Goal: Transaction & Acquisition: Purchase product/service

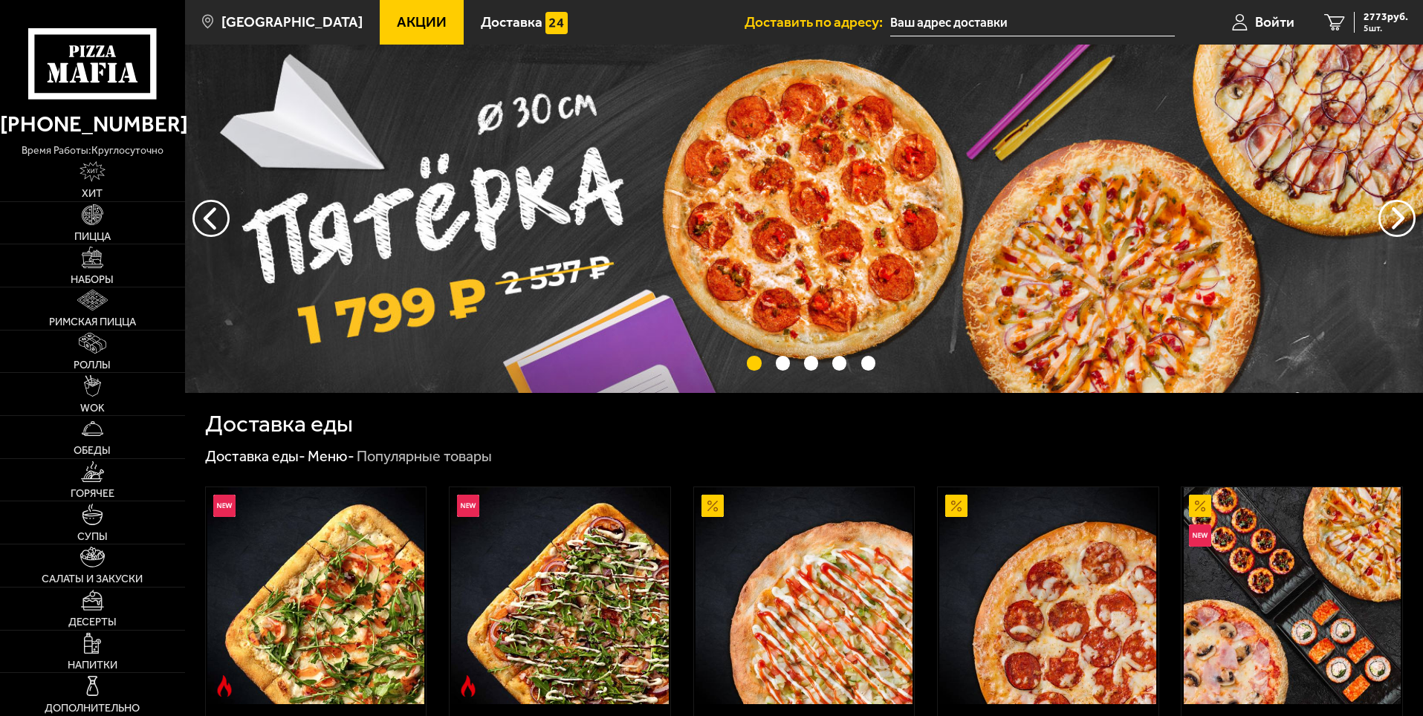
scroll to position [627, 0]
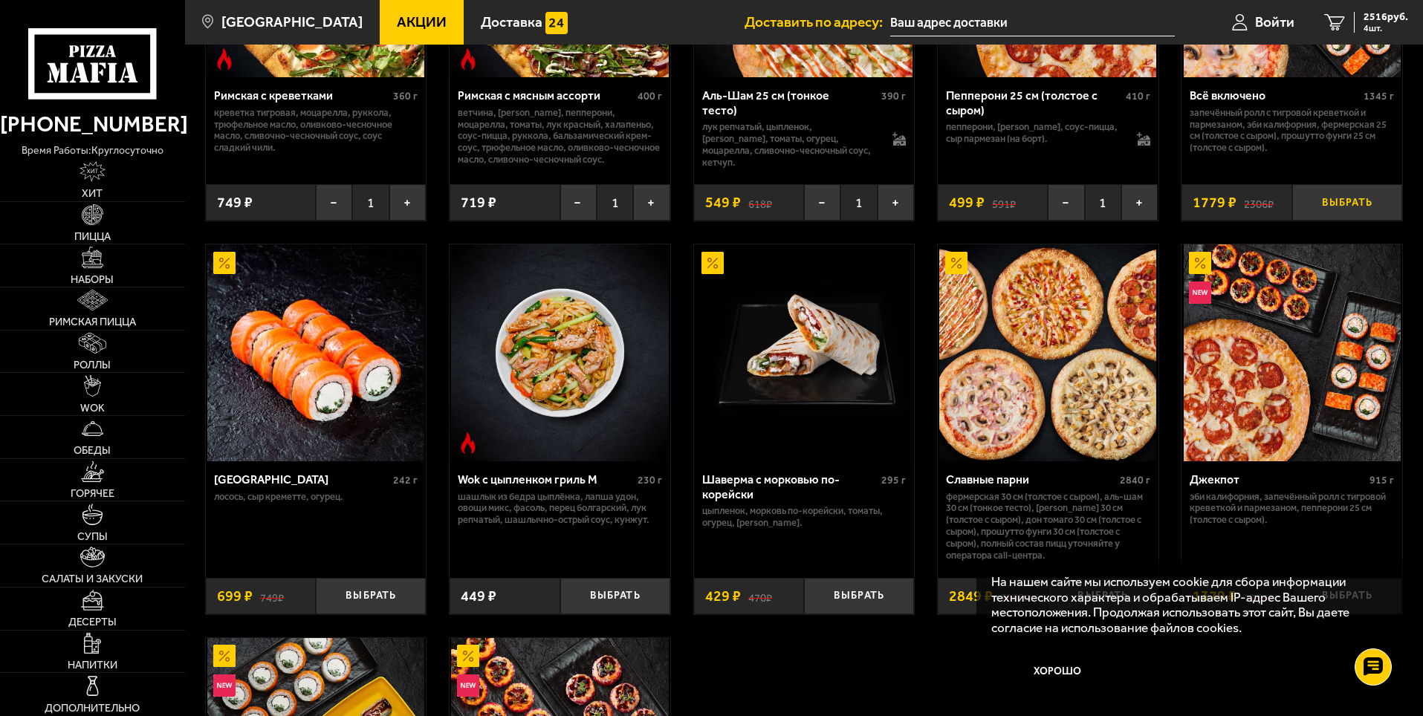
click at [1337, 210] on button "Выбрать" at bounding box center [1347, 202] width 110 height 36
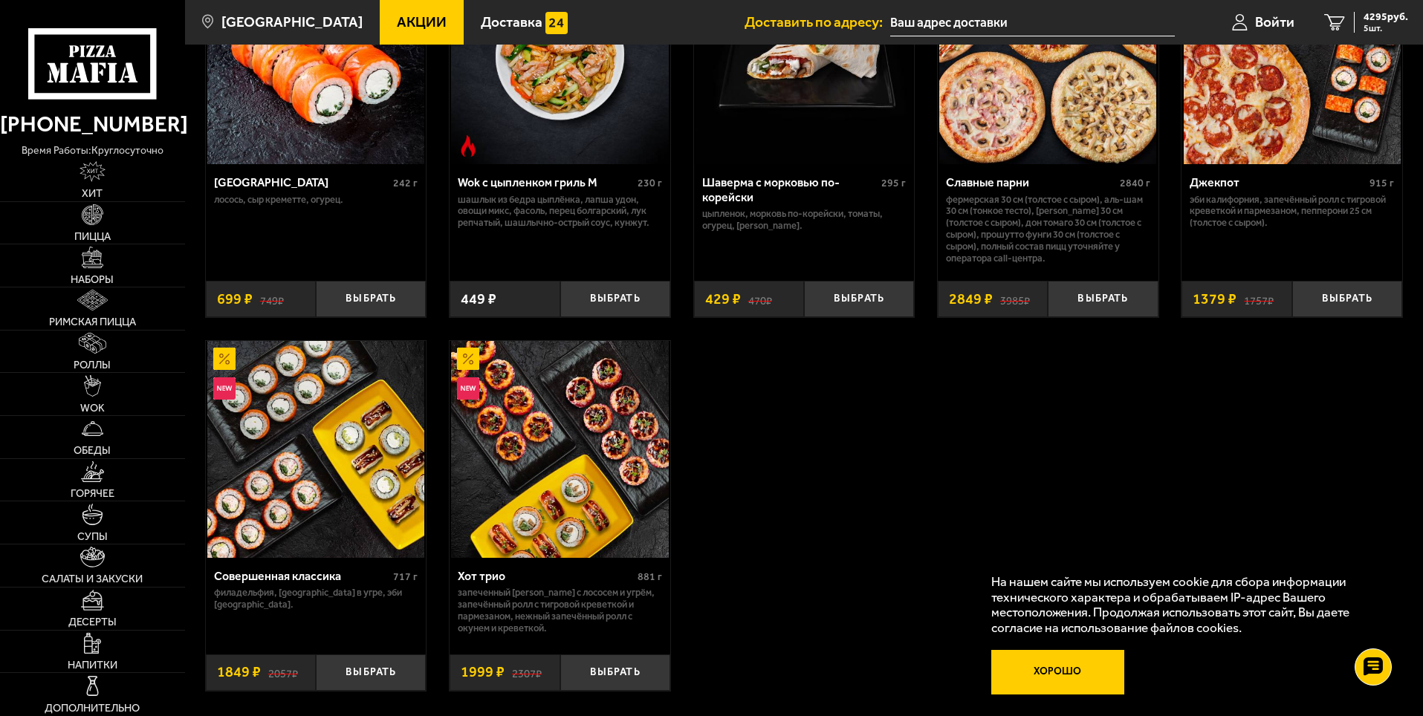
drag, startPoint x: 1099, startPoint y: 645, endPoint x: 1075, endPoint y: 652, distance: 25.6
click at [1098, 645] on div "На нашем сайте мы используем cookie для сбора информации технического характера…" at bounding box center [1189, 635] width 427 height 150
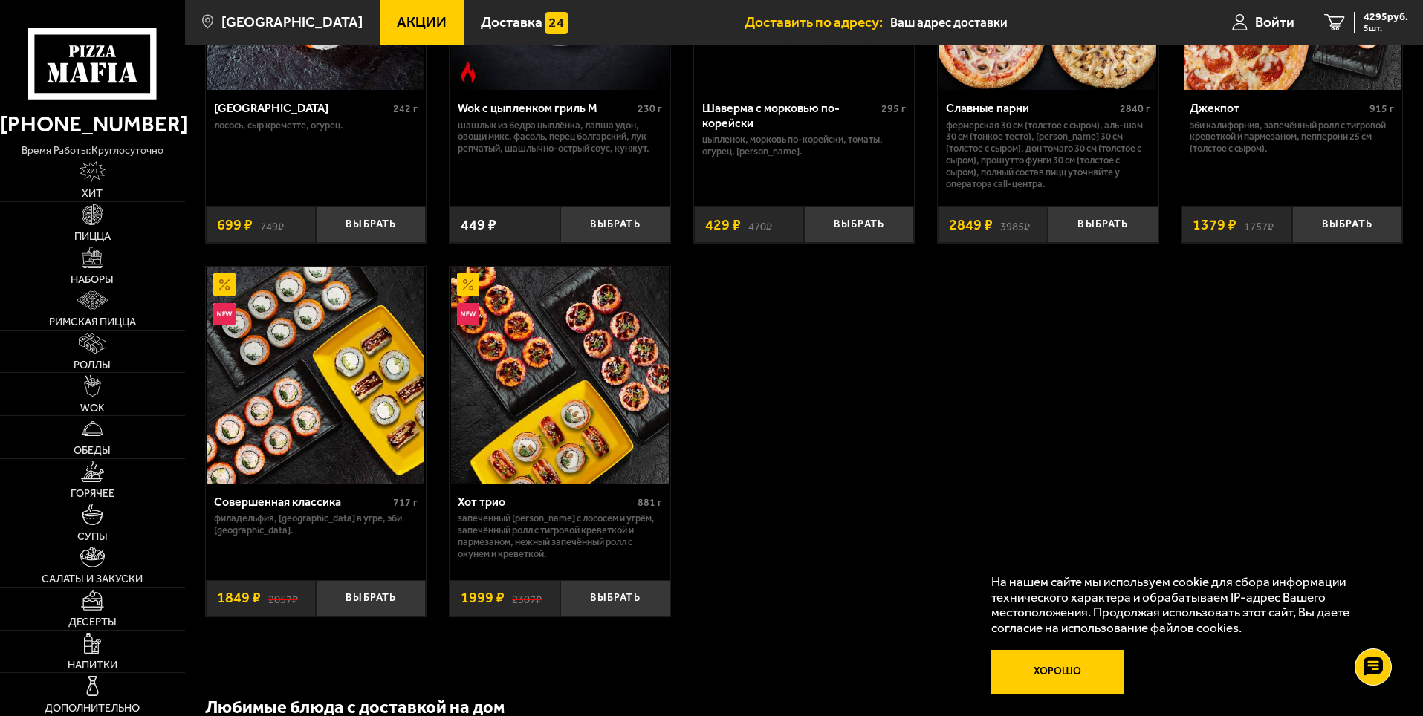
click at [1063, 655] on button "Хорошо" at bounding box center [1058, 672] width 134 height 45
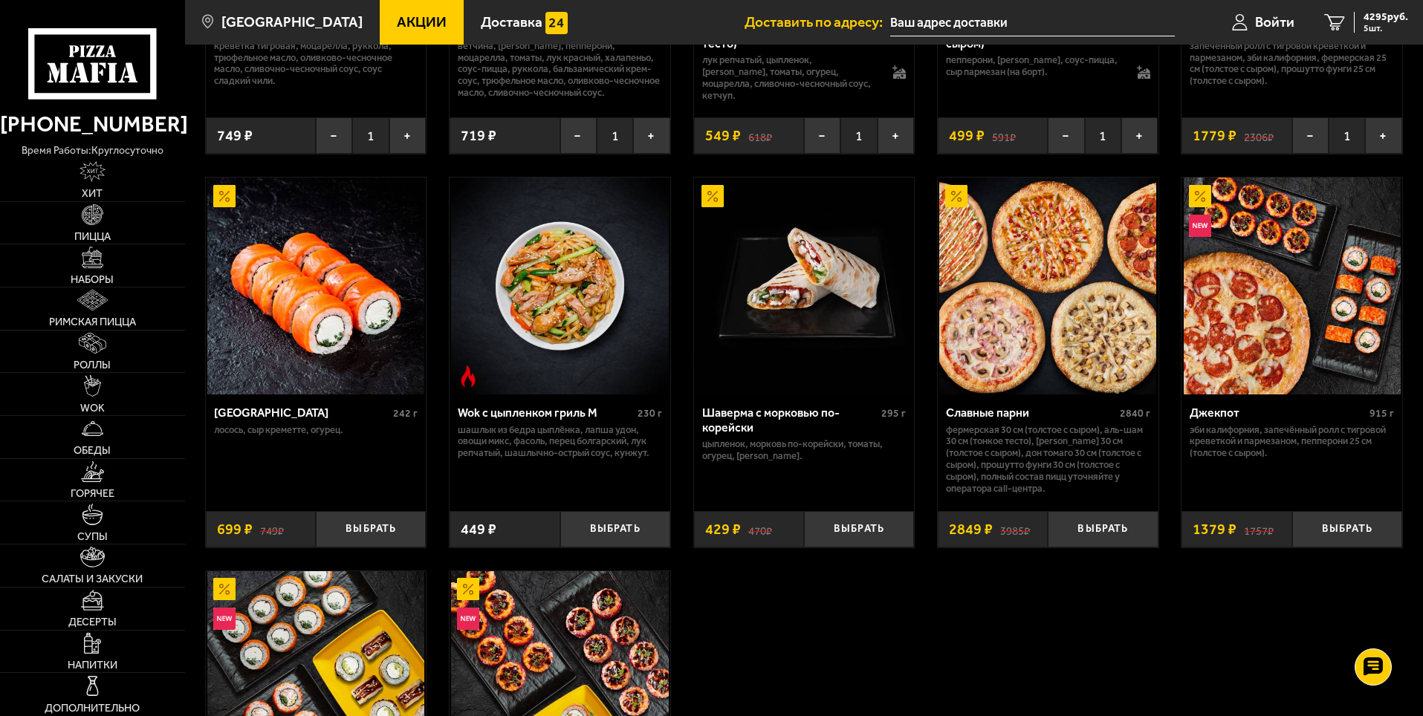
scroll to position [850, 0]
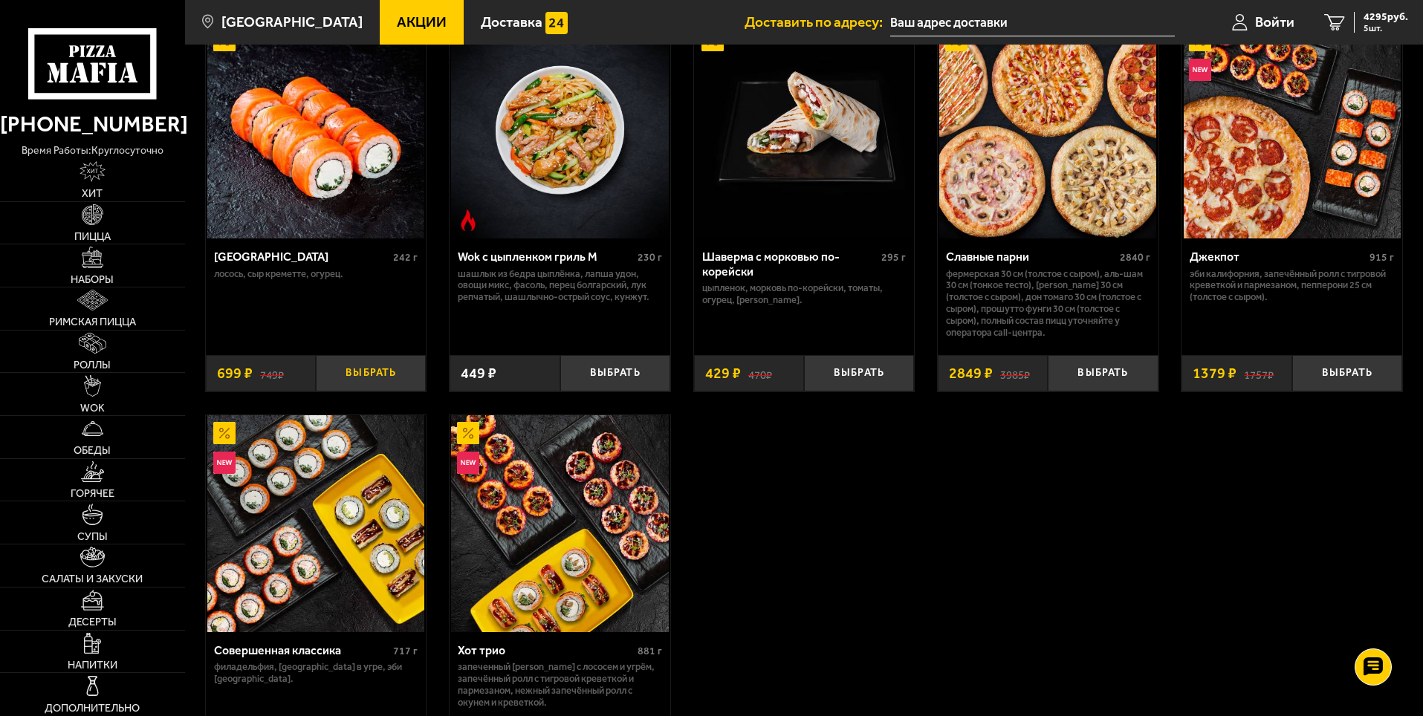
click at [352, 380] on button "Выбрать" at bounding box center [371, 373] width 110 height 36
click at [586, 371] on button "Выбрать" at bounding box center [615, 373] width 110 height 36
click at [867, 376] on button "Выбрать" at bounding box center [859, 373] width 110 height 36
click at [1096, 372] on button "Выбрать" at bounding box center [1103, 373] width 110 height 36
click at [1309, 370] on button "Выбрать" at bounding box center [1347, 373] width 110 height 36
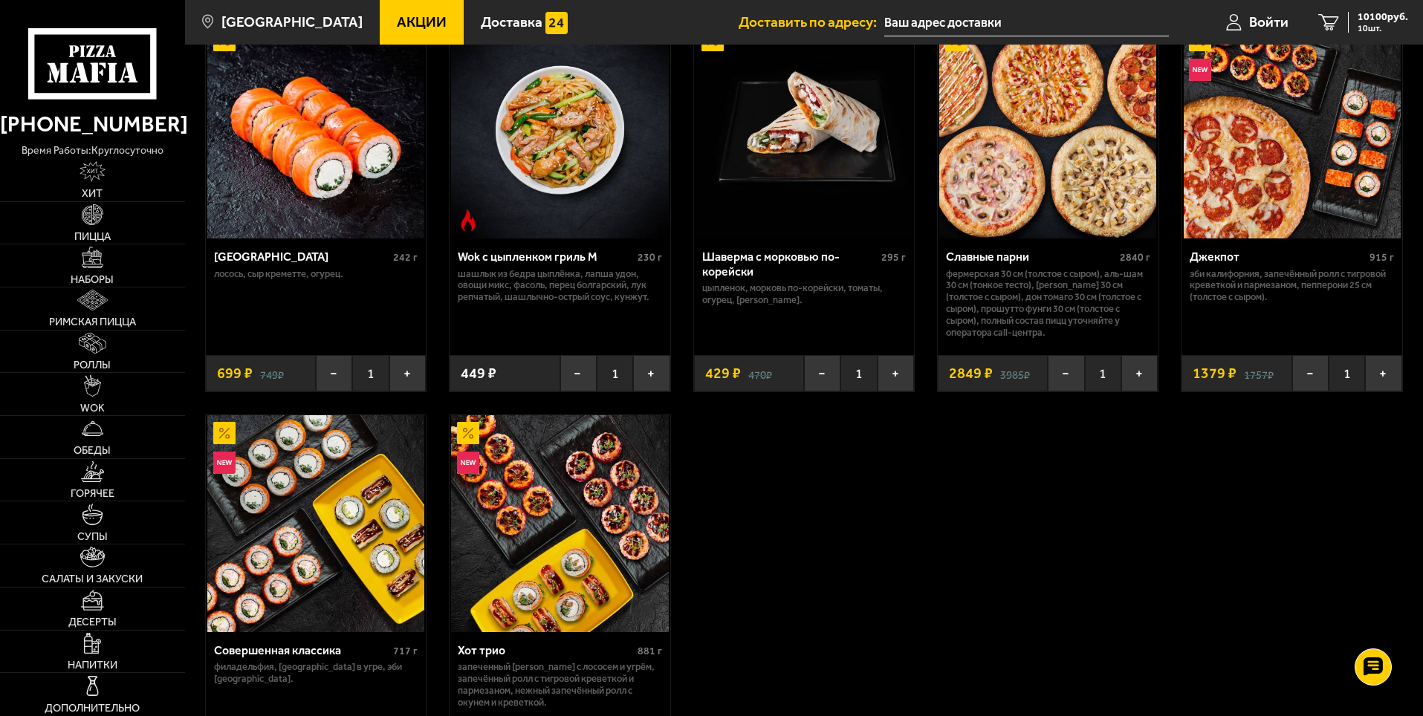
scroll to position [1073, 0]
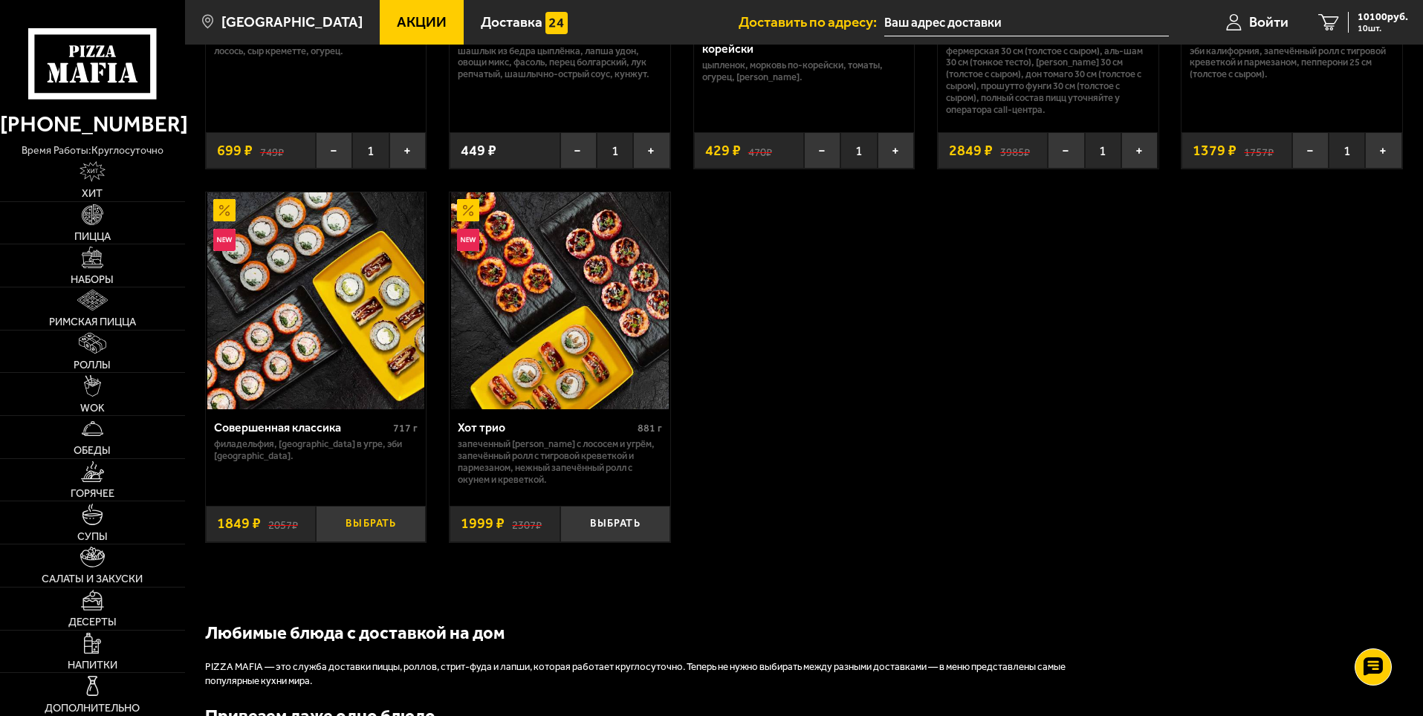
click at [387, 531] on button "Выбрать" at bounding box center [371, 524] width 110 height 36
click at [571, 530] on button "Выбрать" at bounding box center [615, 524] width 110 height 36
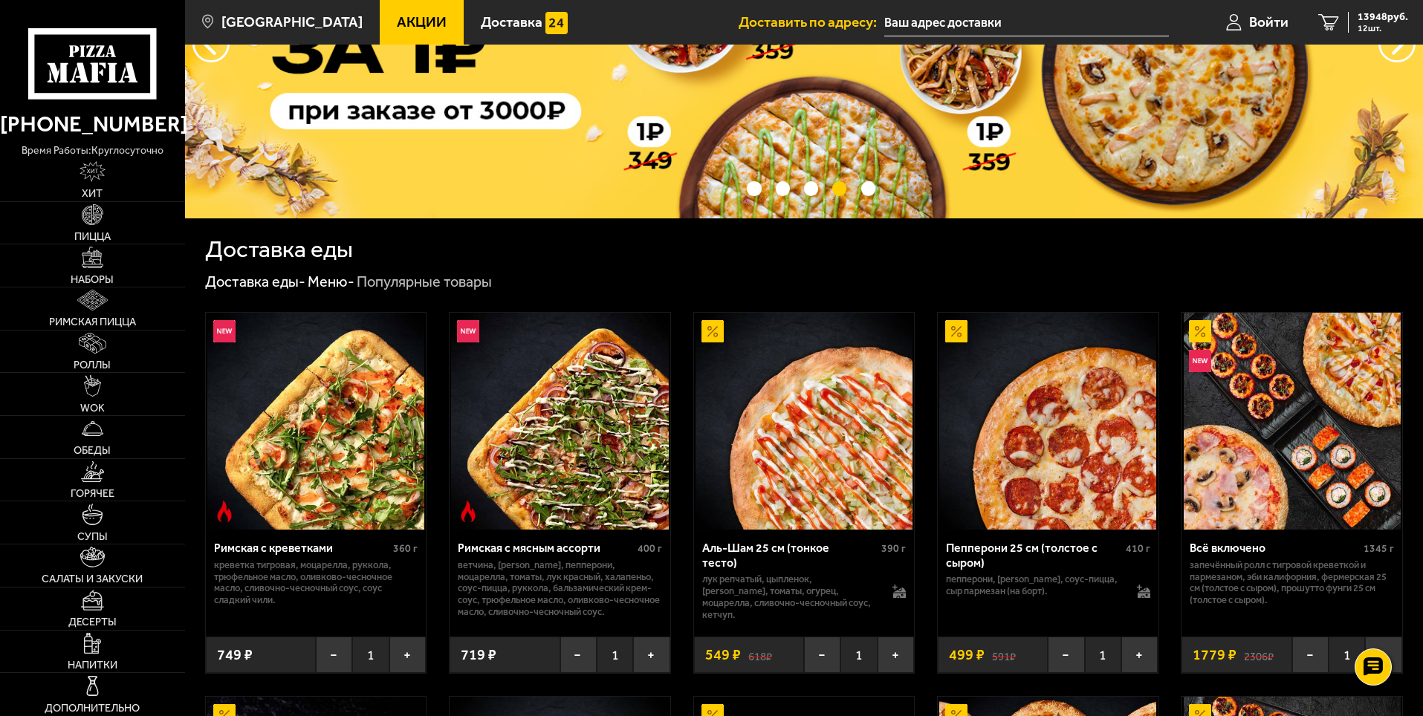
scroll to position [0, 0]
